Goal: Navigation & Orientation: Find specific page/section

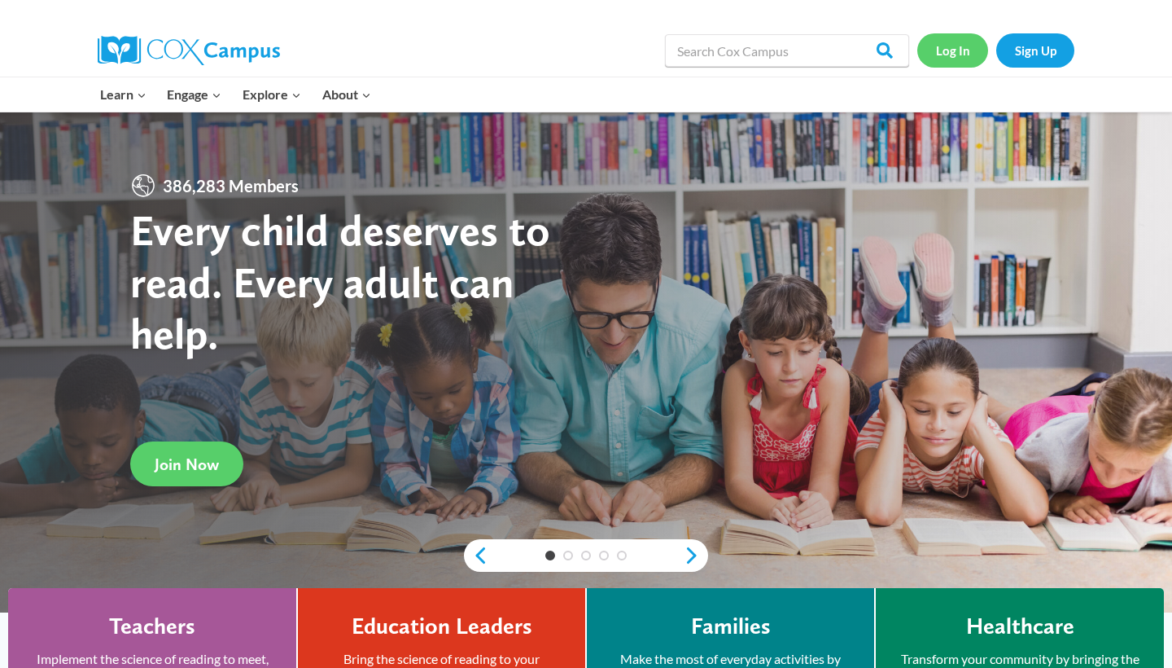
click at [954, 55] on link "Log In" at bounding box center [953, 49] width 71 height 33
click at [965, 46] on link "Log In" at bounding box center [953, 49] width 71 height 33
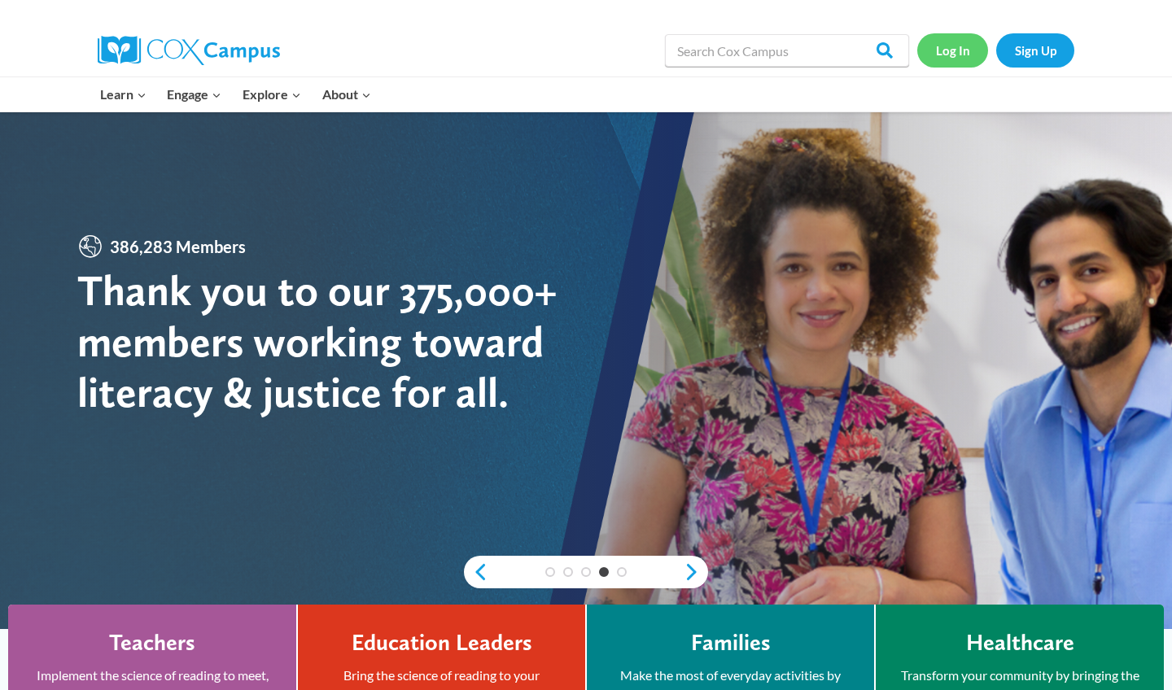
click at [948, 52] on link "Log In" at bounding box center [953, 49] width 71 height 33
